Goal: Find specific page/section: Find specific page/section

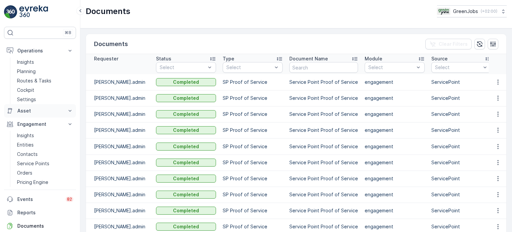
scroll to position [33, 0]
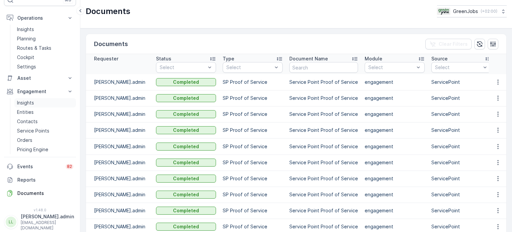
click at [32, 98] on link "Insights" at bounding box center [45, 102] width 62 height 9
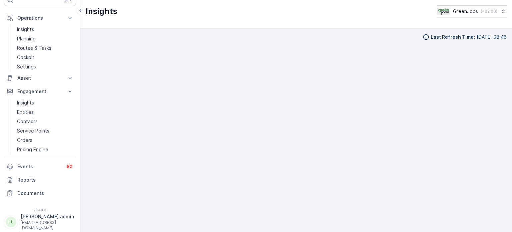
scroll to position [5, 0]
click at [25, 137] on p "Orders" at bounding box center [24, 140] width 15 height 7
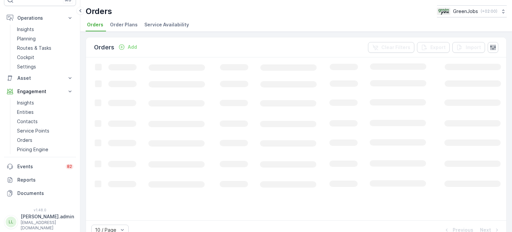
click at [128, 23] on span "Order Plans" at bounding box center [124, 24] width 28 height 7
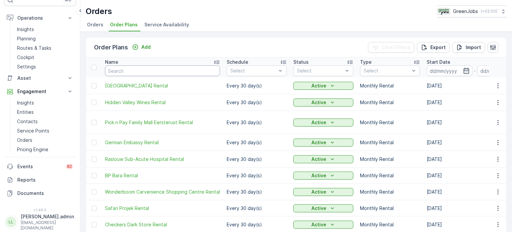
click at [136, 72] on input "text" at bounding box center [162, 70] width 115 height 11
type input "airbus"
